Goal: Check status: Check status

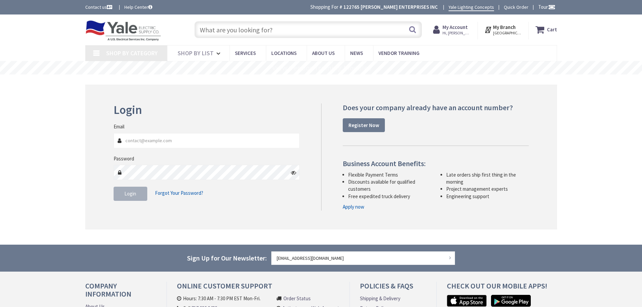
type input "[EMAIL_ADDRESS][DOMAIN_NAME]"
click at [130, 195] on span "Login" at bounding box center [130, 193] width 12 height 6
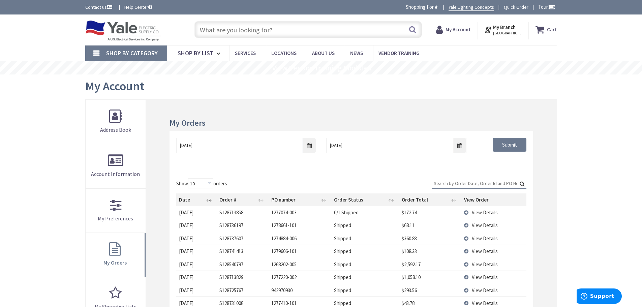
click at [449, 182] on input "Search:" at bounding box center [479, 183] width 94 height 10
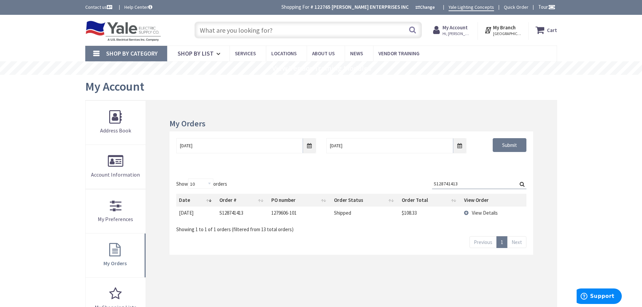
type input "S128741413"
click at [483, 212] on span "View Details" at bounding box center [485, 213] width 26 height 6
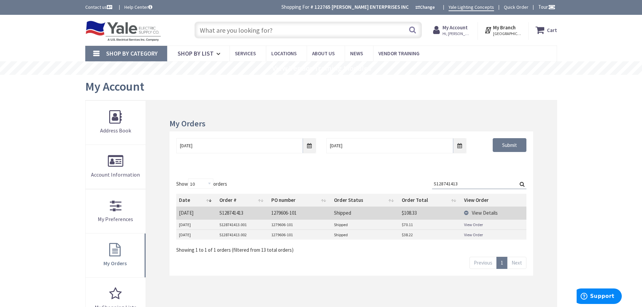
click at [474, 224] on link "View Order" at bounding box center [473, 225] width 19 height 6
click at [475, 234] on link "View Order" at bounding box center [473, 235] width 19 height 6
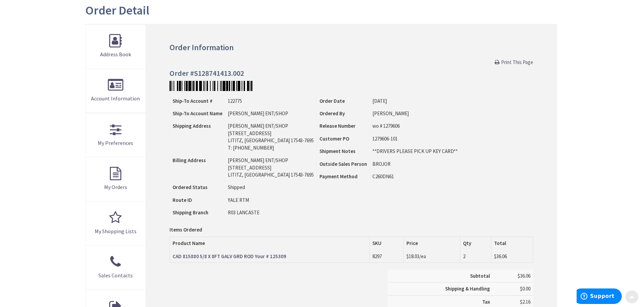
scroll to position [135, 0]
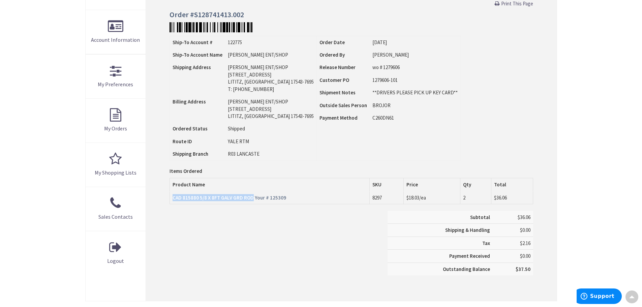
drag, startPoint x: 171, startPoint y: 197, endPoint x: 250, endPoint y: 198, distance: 78.8
click at [250, 198] on td "CAD 815880 5/8 X 8FT GALV GRD ROD Your # 125309" at bounding box center [270, 197] width 200 height 13
copy strong "CAD 815880 5/8 X 8FT GALV GRD ROD"
drag, startPoint x: 245, startPoint y: 16, endPoint x: 195, endPoint y: 18, distance: 50.5
click at [195, 18] on h4 "Order #S128741413.002" at bounding box center [350, 14] width 363 height 8
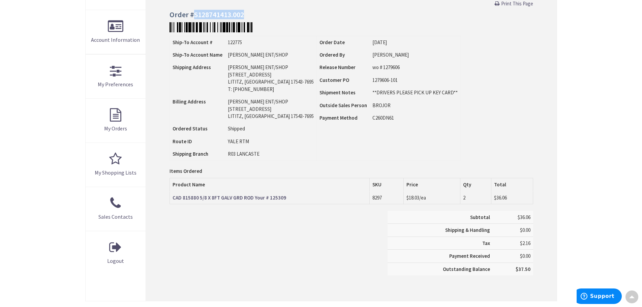
copy h4 "S128741413.002"
